Goal: Information Seeking & Learning: Learn about a topic

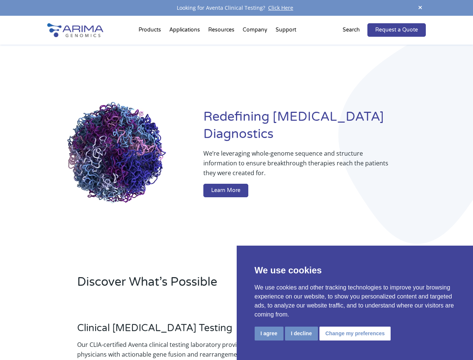
click at [269, 333] on button "I agree" at bounding box center [269, 333] width 29 height 14
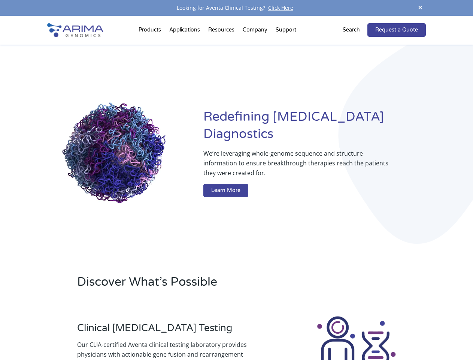
click at [301, 333] on div at bounding box center [356, 356] width 139 height 83
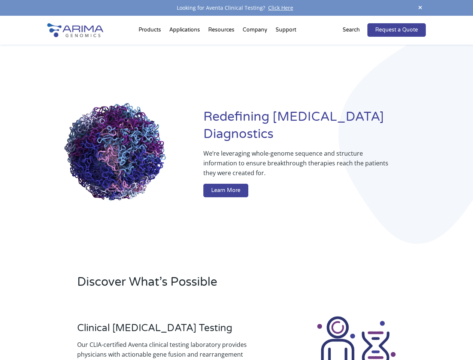
click at [354, 333] on img at bounding box center [356, 356] width 83 height 83
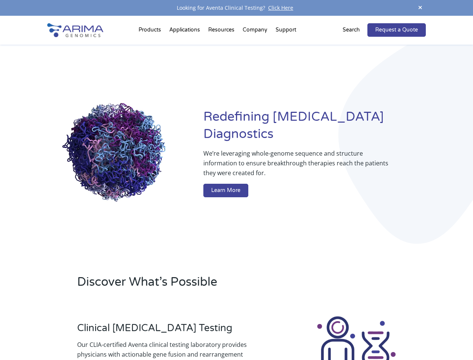
click at [420, 8] on span at bounding box center [420, 8] width 11 height 10
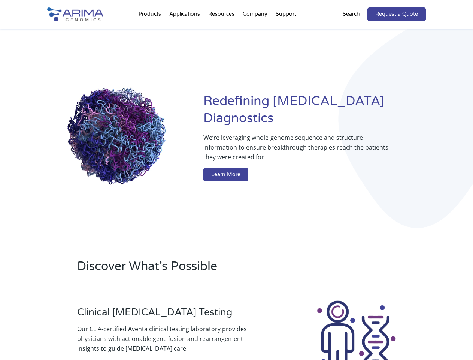
click at [151, 31] on div "Redefining [MEDICAL_DATA] Diagnostics We’re leveraging whole-genome sequence an…" at bounding box center [236, 138] width 378 height 219
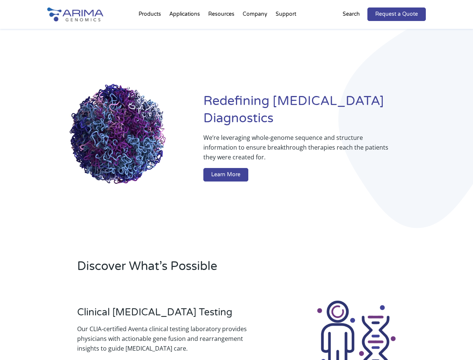
click at [222, 31] on div "Redefining [MEDICAL_DATA] Diagnostics We’re leveraging whole-genome sequence an…" at bounding box center [236, 138] width 378 height 219
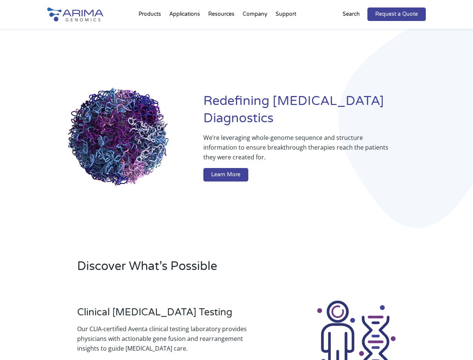
click at [255, 31] on div "Redefining [MEDICAL_DATA] Diagnostics We’re leveraging whole-genome sequence an…" at bounding box center [236, 138] width 378 height 219
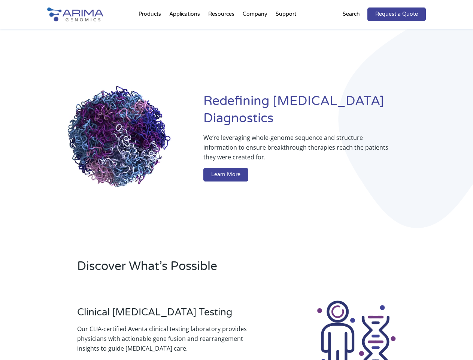
click at [286, 31] on div "Redefining [MEDICAL_DATA] Diagnostics We’re leveraging whole-genome sequence an…" at bounding box center [236, 138] width 378 height 219
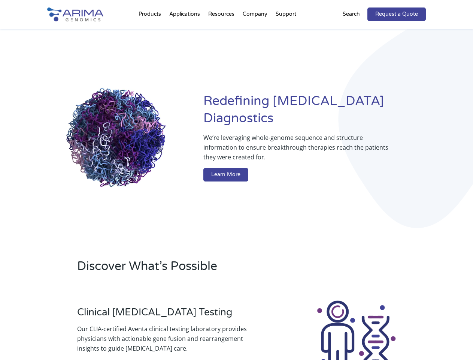
click at [356, 30] on div "Redefining [MEDICAL_DATA] Diagnostics We’re leveraging whole-genome sequence an…" at bounding box center [236, 138] width 378 height 219
